Goal: Register for event/course

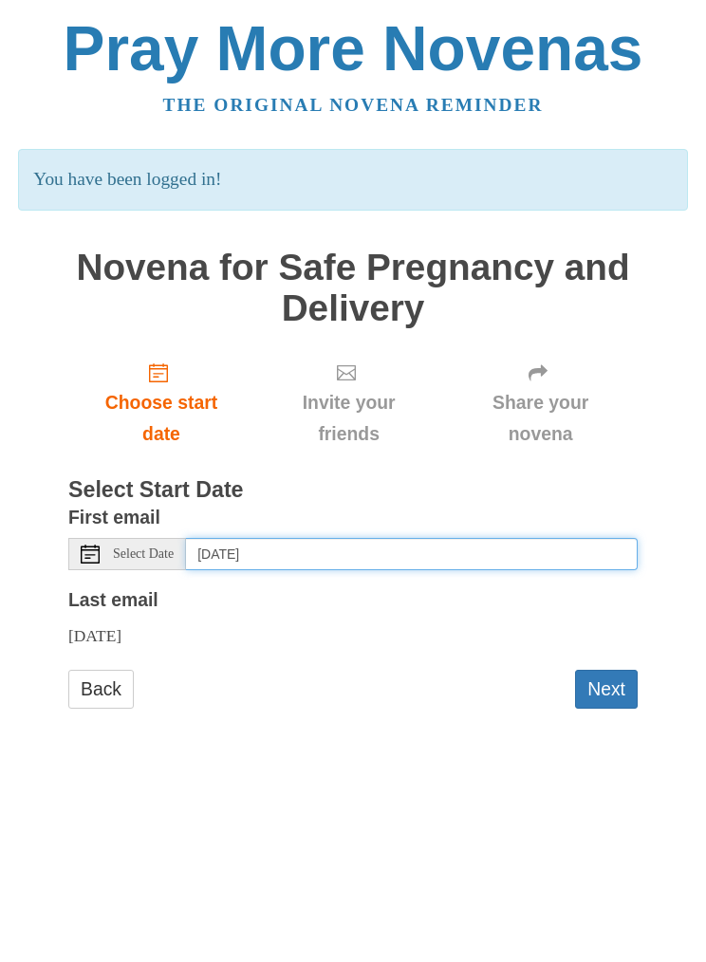
click at [510, 541] on input "Wednesday, October 8th" at bounding box center [412, 554] width 452 height 32
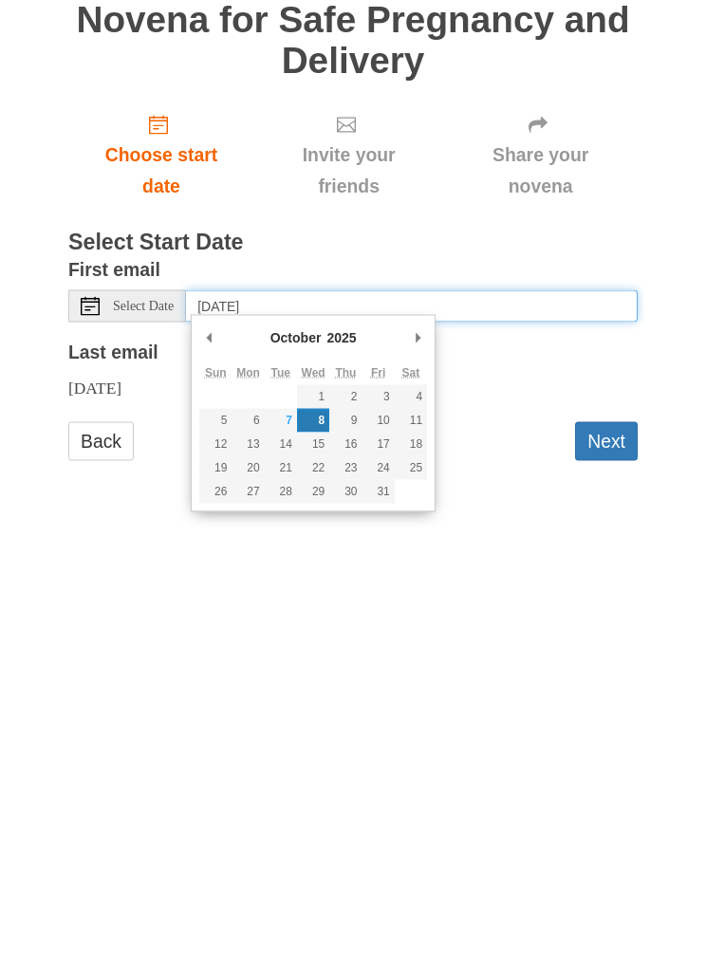
type input "Tuesday, October 7th"
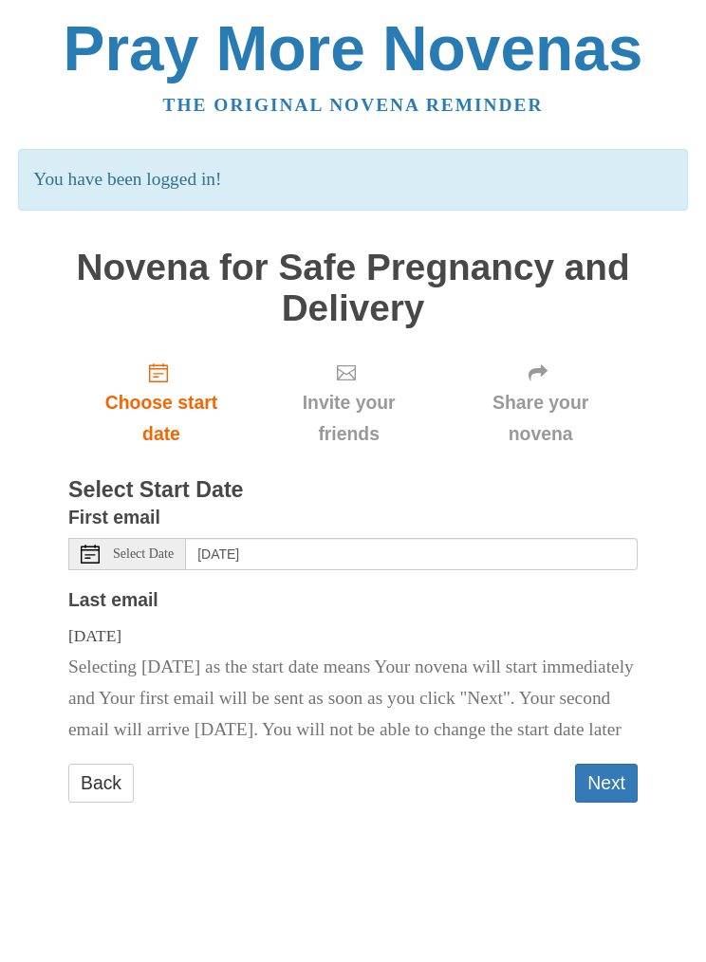
click at [365, 403] on span "Invite your friends" at bounding box center [348, 418] width 151 height 63
click at [360, 420] on span "Invite your friends" at bounding box center [348, 418] width 151 height 63
click at [156, 548] on span "Select Date" at bounding box center [143, 554] width 61 height 13
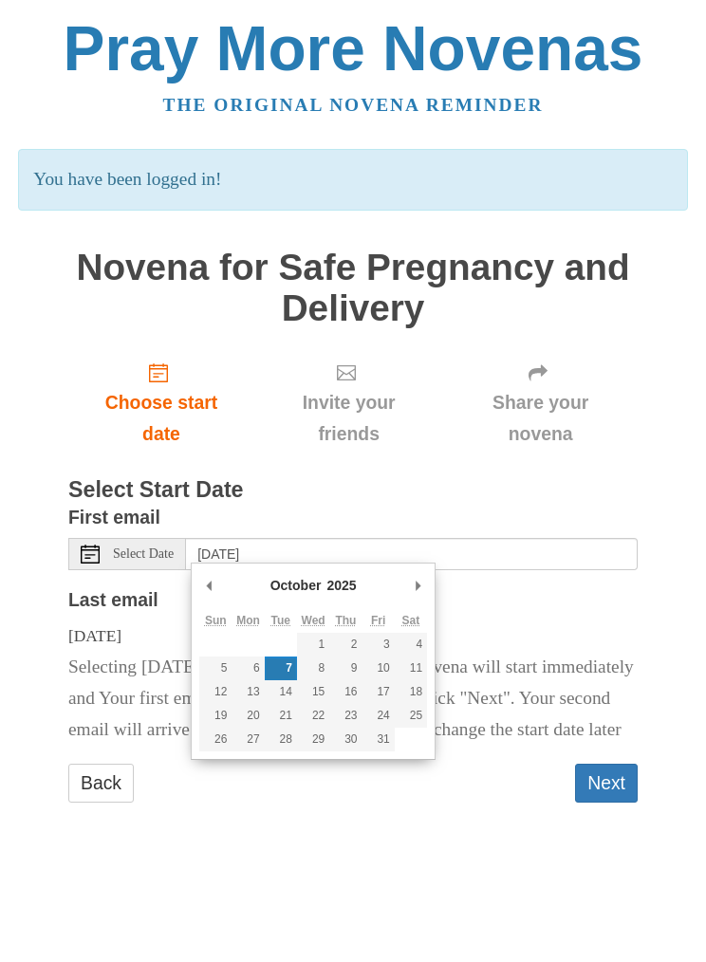
click at [619, 803] on button "Next" at bounding box center [606, 783] width 63 height 39
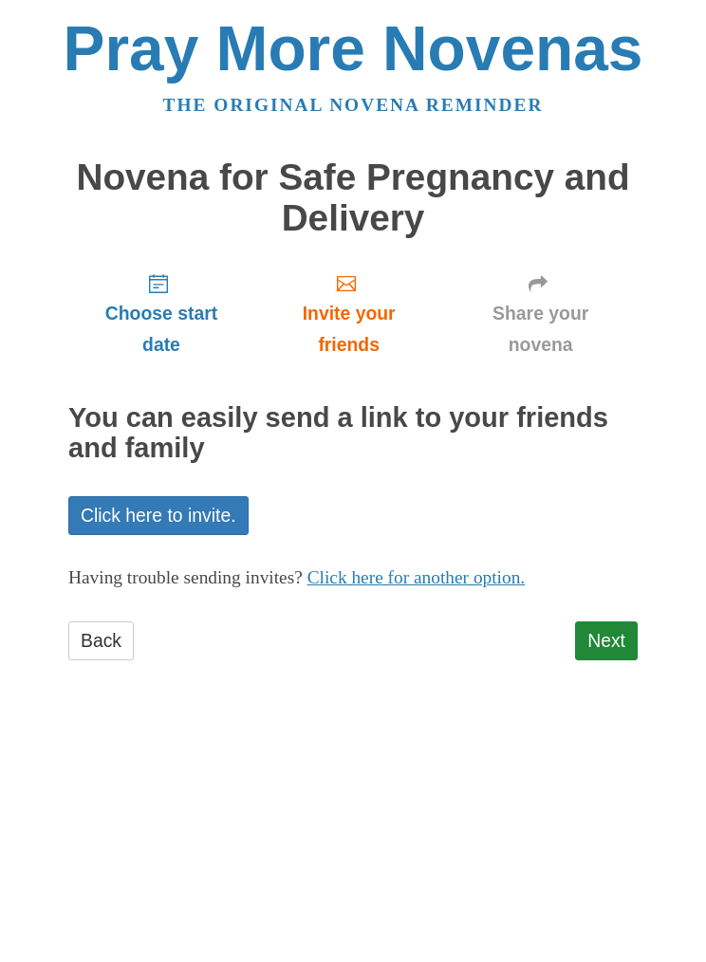
click at [190, 504] on link "Click here to invite." at bounding box center [158, 515] width 180 height 39
click at [195, 508] on link "Click here to invite." at bounding box center [158, 515] width 180 height 39
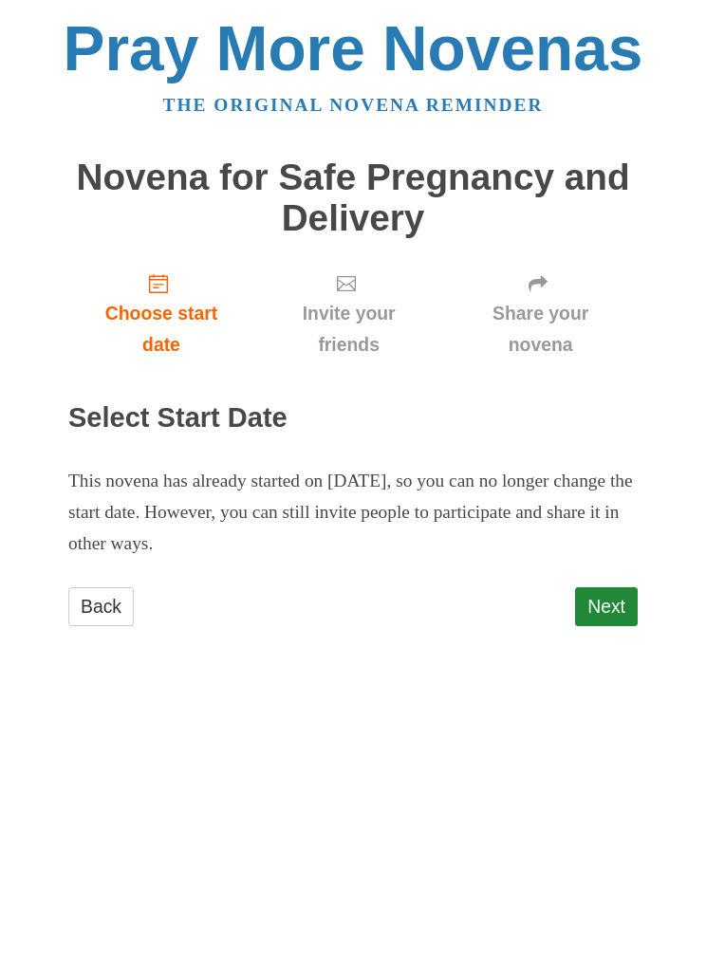
click at [619, 603] on link "Next" at bounding box center [606, 606] width 63 height 39
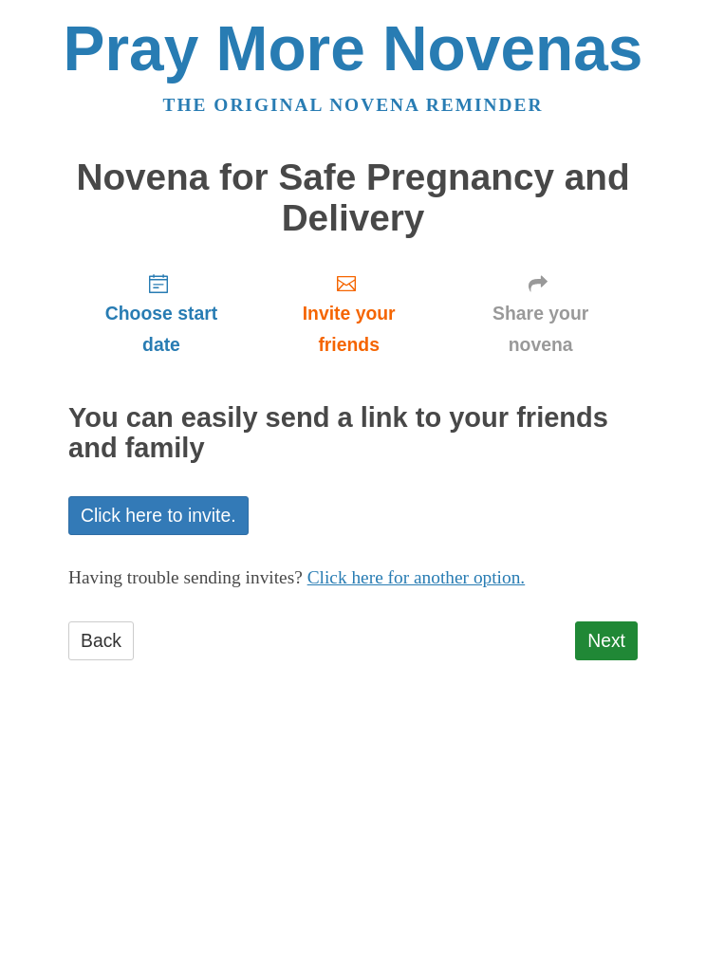
click at [627, 628] on link "Next" at bounding box center [606, 641] width 63 height 39
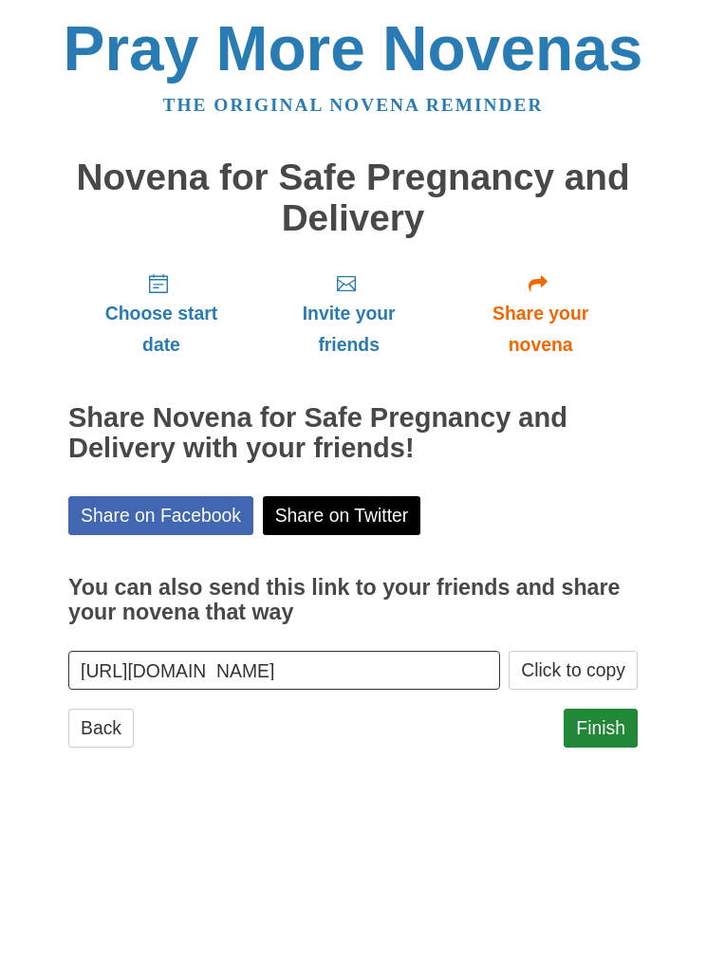
click at [620, 717] on link "Finish" at bounding box center [601, 728] width 74 height 39
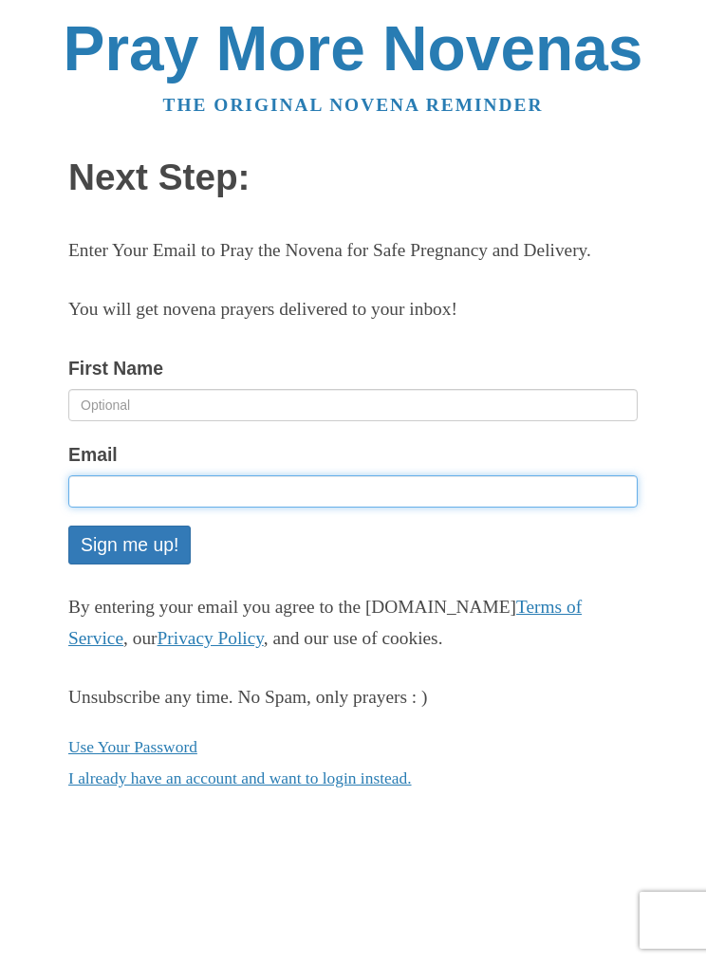
click at [241, 508] on input "Email" at bounding box center [352, 491] width 569 height 32
type input "adjaskot22@gmail.com"
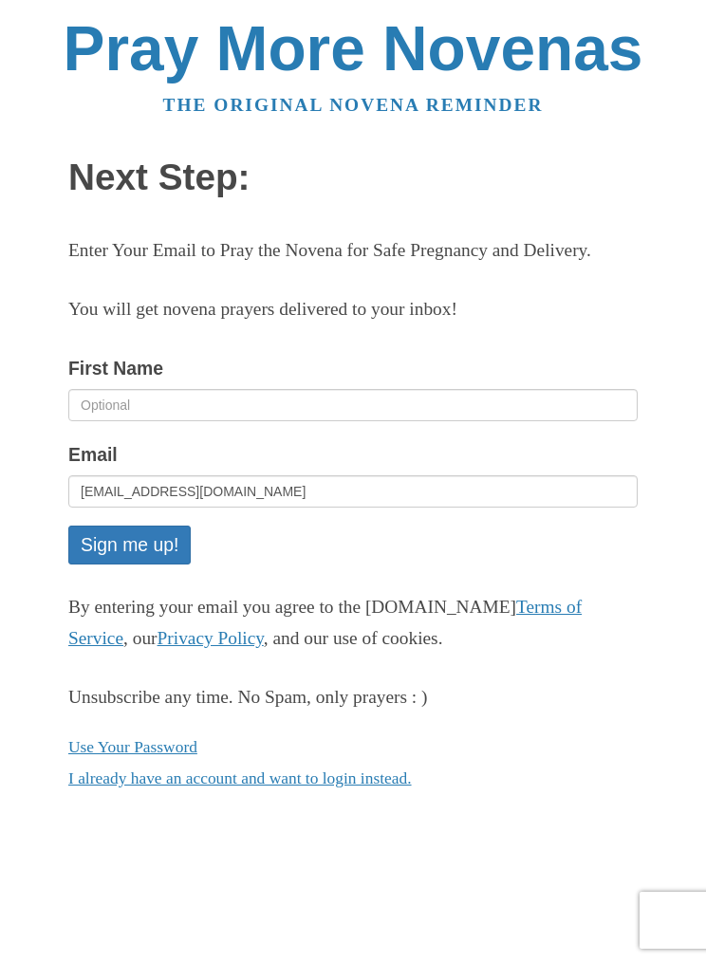
click at [144, 565] on button "Sign me up!" at bounding box center [129, 545] width 122 height 39
